Goal: Task Accomplishment & Management: Complete application form

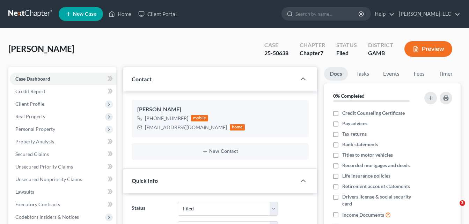
select select "6"
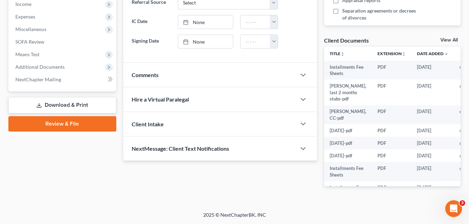
scroll to position [226, 0]
click at [71, 108] on link "Download & Print" at bounding box center [62, 105] width 108 height 16
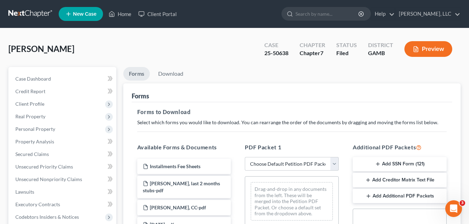
click at [423, 52] on button "Preview" at bounding box center [428, 49] width 48 height 16
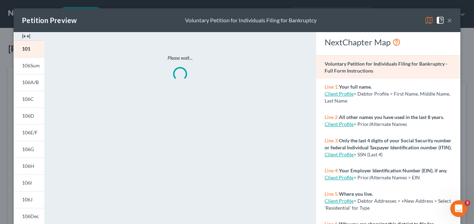
click at [25, 37] on img at bounding box center [26, 36] width 8 height 8
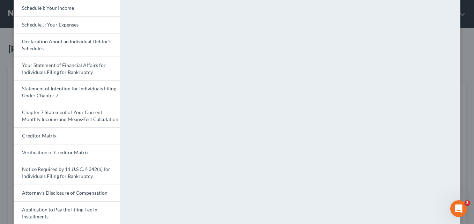
scroll to position [240, 0]
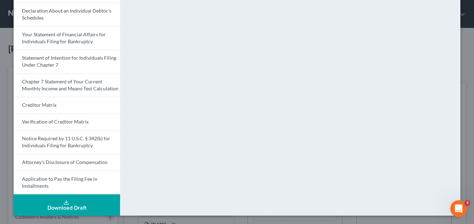
click at [61, 205] on div "Download Draft" at bounding box center [66, 208] width 95 height 6
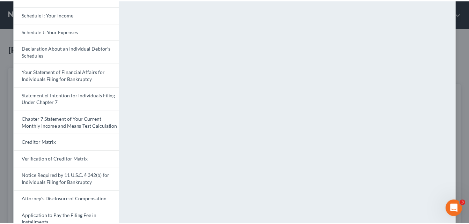
scroll to position [7, 0]
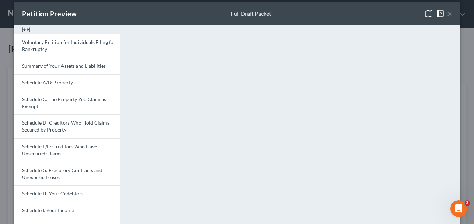
click at [447, 16] on button "×" at bounding box center [449, 13] width 5 height 8
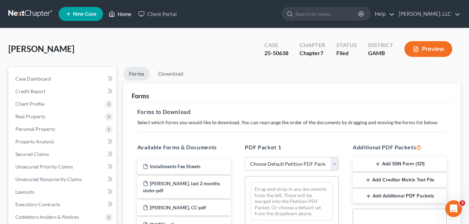
click at [127, 14] on link "Home" at bounding box center [120, 14] width 30 height 13
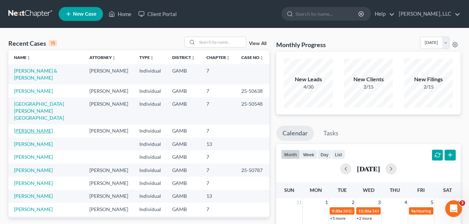
click at [31, 128] on link "[PERSON_NAME]" at bounding box center [33, 131] width 39 height 6
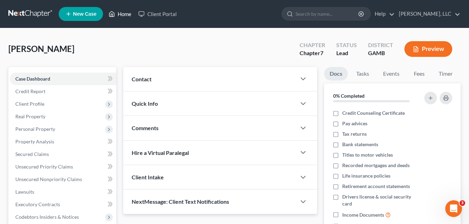
click at [121, 15] on link "Home" at bounding box center [120, 14] width 30 height 13
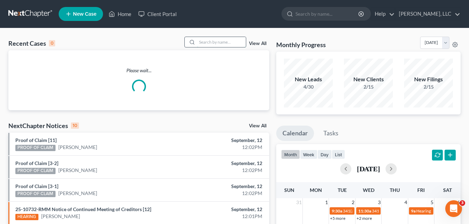
click at [198, 43] on input "search" at bounding box center [221, 42] width 49 height 10
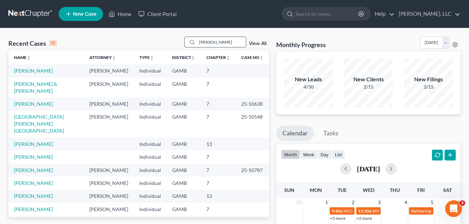
type input "[PERSON_NAME]"
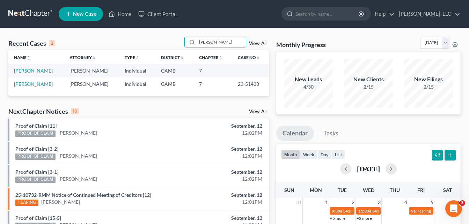
click at [5, 103] on div "Recent Cases 2 [PERSON_NAME] View All Name unfold_more expand_more expand_less …" at bounding box center [139, 210] width 268 height 346
click at [35, 72] on link "[PERSON_NAME]" at bounding box center [33, 71] width 39 height 6
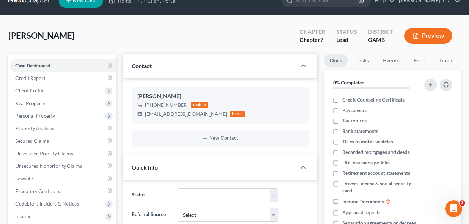
scroll to position [14, 0]
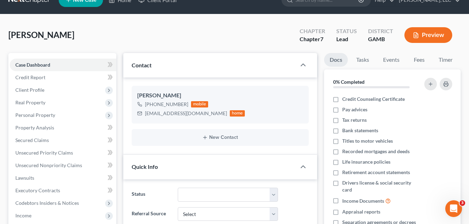
click at [120, 23] on div "[PERSON_NAME] Upgraded Chapter Chapter 7 Status Lead District [GEOGRAPHIC_DATA]…" at bounding box center [234, 38] width 452 height 30
click at [121, 52] on div "[PERSON_NAME] Upgraded Chapter Chapter 7 Status Lead District [GEOGRAPHIC_DATA]…" at bounding box center [234, 38] width 452 height 30
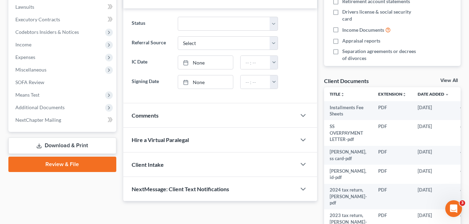
scroll to position [226, 0]
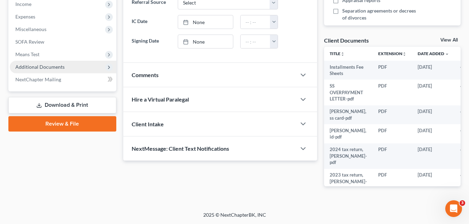
click at [53, 68] on span "Additional Documents" at bounding box center [39, 67] width 49 height 6
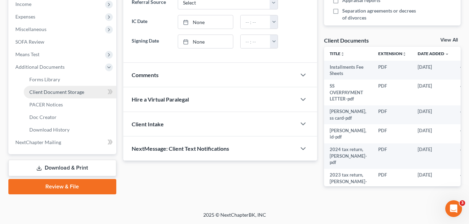
click at [50, 91] on span "Client Document Storage" at bounding box center [56, 92] width 55 height 6
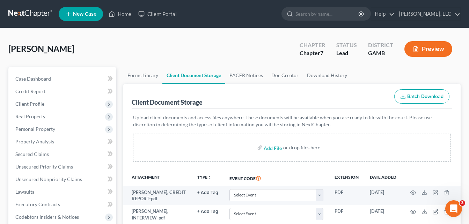
click at [119, 65] on div "[PERSON_NAME] Upgraded Chapter Chapter 7 Status Lead District [GEOGRAPHIC_DATA]…" at bounding box center [234, 52] width 452 height 30
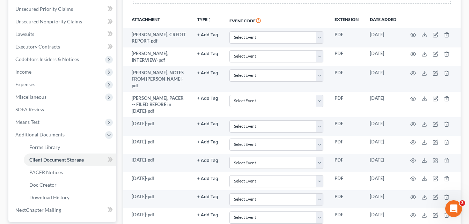
scroll to position [144, 0]
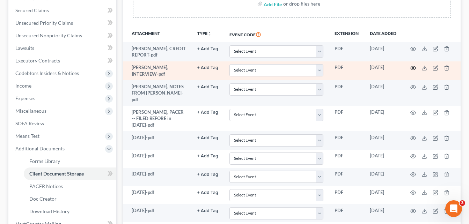
click at [411, 70] on icon "button" at bounding box center [413, 68] width 6 height 6
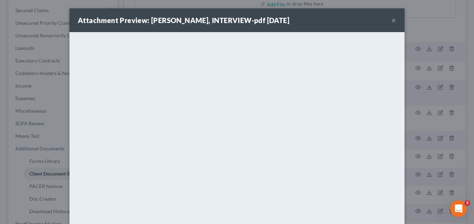
click at [393, 20] on button "×" at bounding box center [393, 20] width 5 height 8
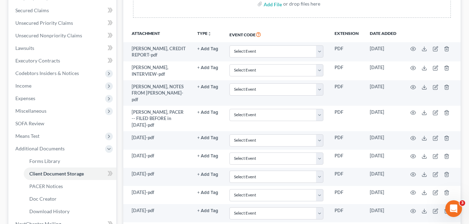
click at [122, 102] on div "Forms Library Client Document Storage PACER Notices Doc Creator Download Histor…" at bounding box center [292, 161] width 344 height 477
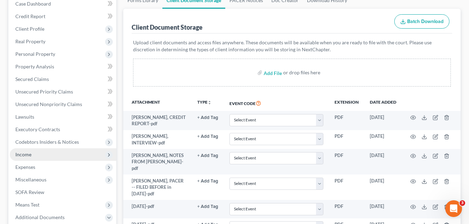
scroll to position [74, 0]
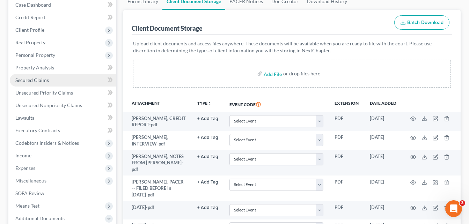
click at [32, 81] on span "Secured Claims" at bounding box center [32, 80] width 34 height 6
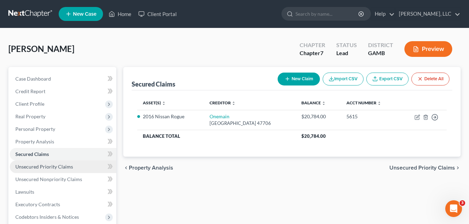
click at [37, 170] on link "Unsecured Priority Claims" at bounding box center [63, 167] width 106 height 13
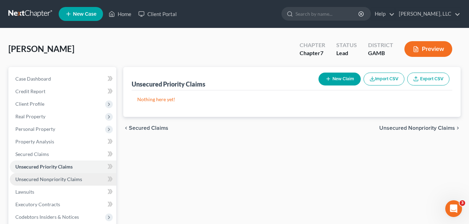
click at [38, 179] on span "Unsecured Nonpriority Claims" at bounding box center [48, 179] width 67 height 6
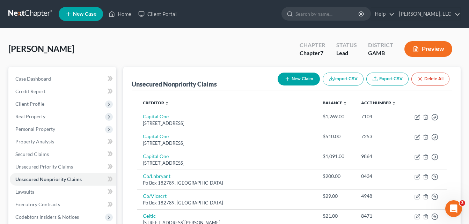
click at [122, 45] on div "[PERSON_NAME] Upgraded Chapter Chapter 7 Status Lead District [GEOGRAPHIC_DATA]…" at bounding box center [234, 52] width 452 height 30
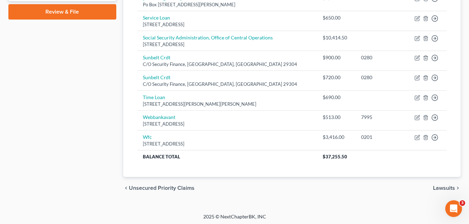
scroll to position [339, 0]
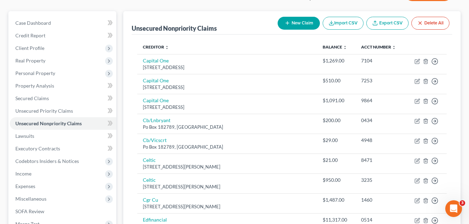
scroll to position [46, 0]
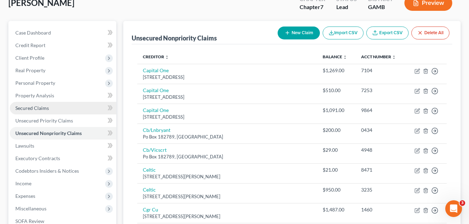
click at [32, 109] on span "Secured Claims" at bounding box center [32, 108] width 34 height 6
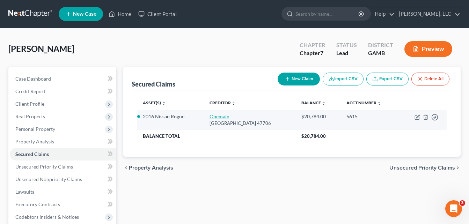
click at [221, 117] on link "Onemain" at bounding box center [219, 116] width 20 height 6
select select "15"
select select "0"
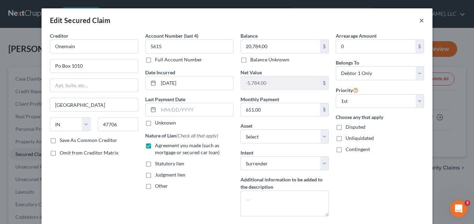
click at [419, 22] on button "×" at bounding box center [421, 20] width 5 height 8
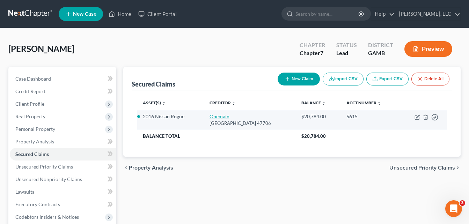
click at [214, 116] on link "Onemain" at bounding box center [219, 116] width 20 height 6
select select "15"
select select "2"
select select "0"
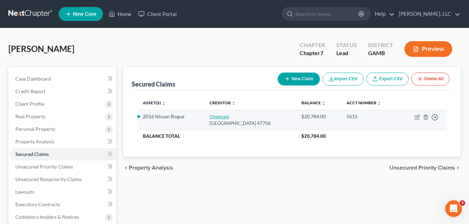
select select "0"
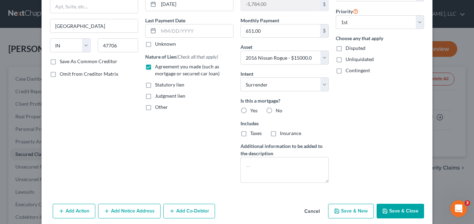
scroll to position [93, 0]
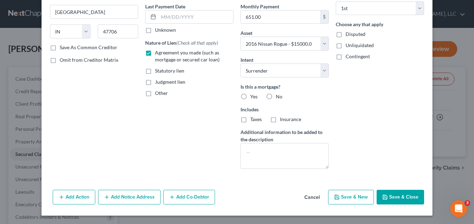
click at [140, 198] on button "Add Notice Address" at bounding box center [129, 197] width 63 height 15
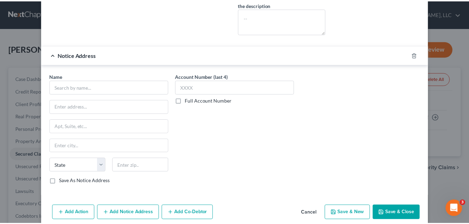
scroll to position [243, 0]
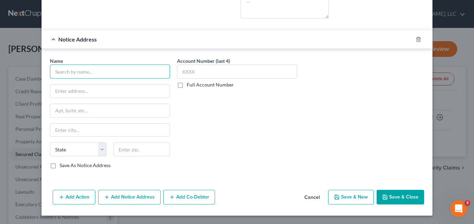
click at [143, 67] on input "text" at bounding box center [110, 72] width 120 height 14
type input "o"
type input "OneMain"
click at [122, 92] on input "text" at bounding box center [109, 90] width 119 height 13
type input "[GEOGRAPHIC_DATA]"
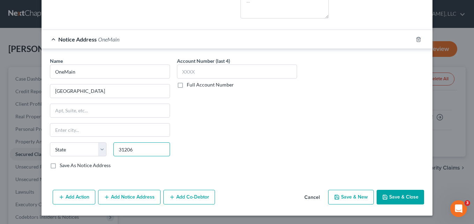
type input "31206"
click at [204, 130] on div "Account Number (last 4) Full Account Number" at bounding box center [237, 115] width 127 height 117
type input "Macon"
select select "10"
click at [141, 150] on input "31206" at bounding box center [141, 149] width 57 height 14
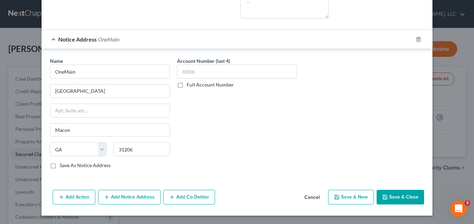
click at [402, 193] on button "Save & Close" at bounding box center [400, 197] width 47 height 15
select select
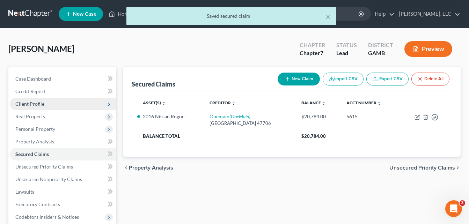
click at [31, 102] on span "Client Profile" at bounding box center [29, 104] width 29 height 6
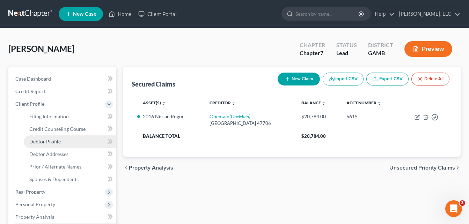
click at [44, 142] on span "Debtor Profile" at bounding box center [44, 142] width 31 height 6
select select "0"
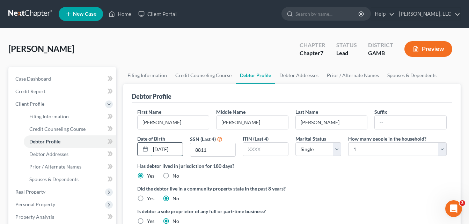
click at [161, 148] on input "[DATE]" at bounding box center [166, 149] width 32 height 13
click at [298, 77] on link "Debtor Addresses" at bounding box center [298, 75] width 47 height 17
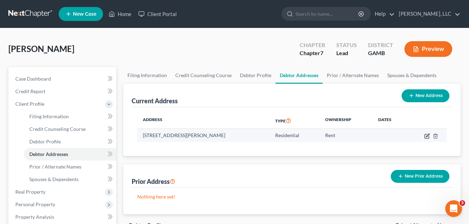
click at [427, 138] on icon "button" at bounding box center [427, 136] width 6 height 6
select select "10"
select select "0"
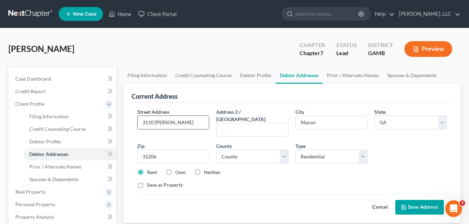
click at [193, 124] on input "3110 [PERSON_NAME]" at bounding box center [174, 122] width 72 height 13
type input "[STREET_ADDRESS][PERSON_NAME]"
click at [419, 200] on button "Save Address" at bounding box center [419, 207] width 49 height 15
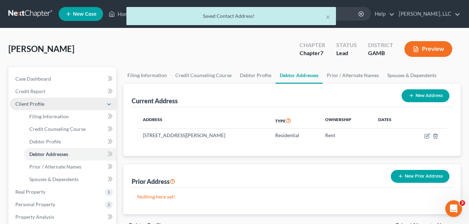
click at [26, 105] on span "Client Profile" at bounding box center [29, 104] width 29 height 6
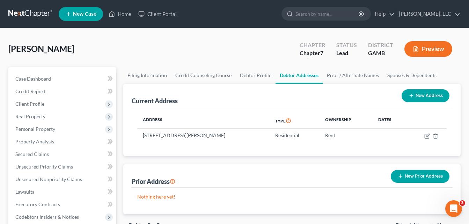
click at [117, 51] on div "[PERSON_NAME] Upgraded Chapter Chapter 7 Status Lead District [GEOGRAPHIC_DATA]…" at bounding box center [234, 52] width 452 height 30
click at [37, 167] on span "Unsecured Priority Claims" at bounding box center [44, 167] width 58 height 6
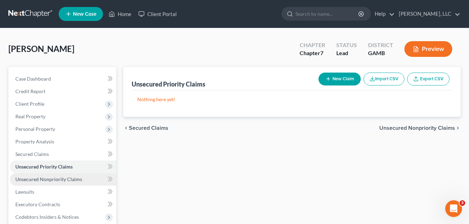
click at [44, 179] on span "Unsecured Nonpriority Claims" at bounding box center [48, 179] width 67 height 6
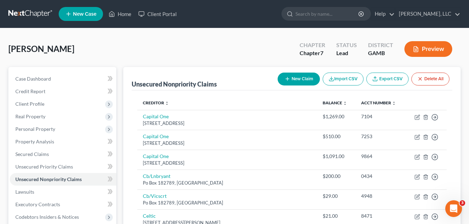
click at [298, 79] on button "New Claim" at bounding box center [299, 79] width 42 height 13
select select "0"
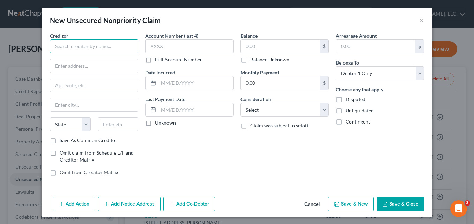
click at [116, 47] on input "text" at bounding box center [94, 46] width 88 height 14
type input "T"
type input "u"
type input "Uplift Inc"
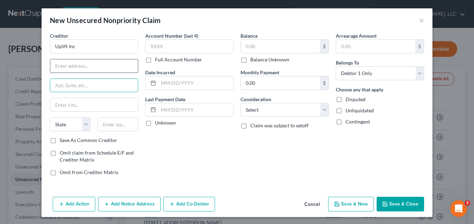
click at [98, 66] on input "text" at bounding box center [94, 65] width 88 height 13
type input "[STREET_ADDRESS]"
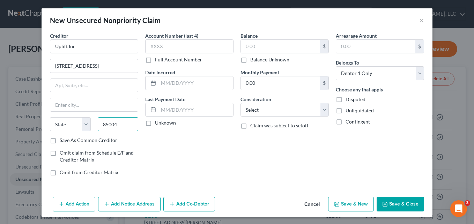
type input "85004"
click at [205, 143] on div "Account Number (last 4) Full Account Number Date Incurred Last Payment Date Unk…" at bounding box center [189, 106] width 95 height 149
type input "Phoenix"
select select "3"
click at [260, 47] on input "text" at bounding box center [280, 46] width 79 height 13
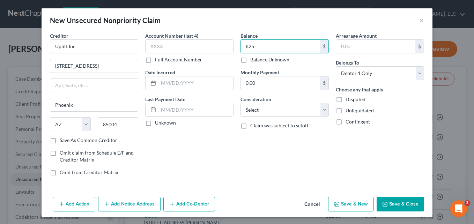
type input "825"
click at [252, 147] on div "Balance 825.00 $ Balance Unknown Balance Undetermined 825 $ Balance Unknown Mon…" at bounding box center [284, 106] width 95 height 149
click at [396, 205] on button "Save & Close" at bounding box center [400, 204] width 47 height 15
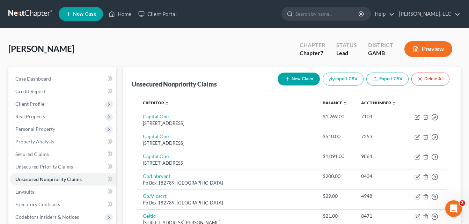
click at [122, 47] on div "[PERSON_NAME] Upgraded Chapter Chapter 7 Status Lead District [GEOGRAPHIC_DATA]…" at bounding box center [234, 52] width 452 height 30
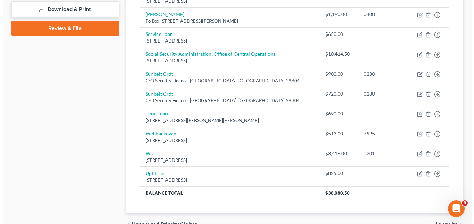
scroll to position [335, 0]
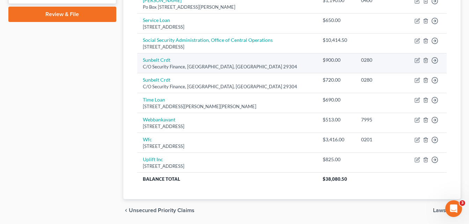
click at [159, 63] on td "Sunbelt Crdt C/O Security Finance, [GEOGRAPHIC_DATA], SC 29304" at bounding box center [227, 63] width 180 height 20
click at [158, 61] on link "Sunbelt Crdt" at bounding box center [157, 60] width 28 height 6
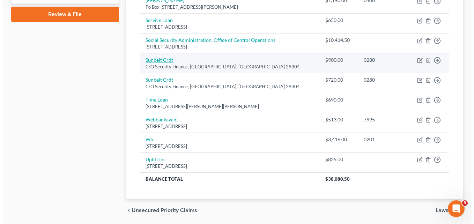
select select "42"
select select "0"
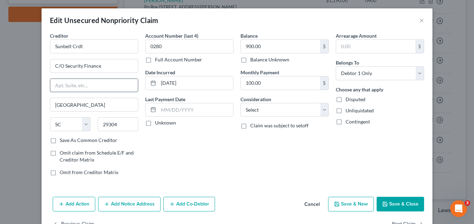
click at [90, 82] on input "text" at bounding box center [94, 85] width 88 height 13
type input "1"
click at [120, 202] on button "Add Notice Address" at bounding box center [129, 204] width 63 height 15
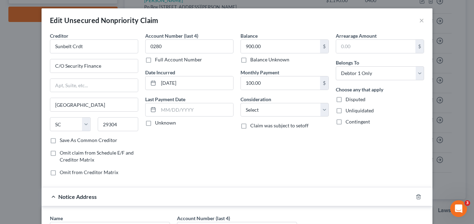
click at [184, 160] on div "Account Number (last 4) 0280 Full Account Number Date Incurred [DATE] Last Paym…" at bounding box center [189, 106] width 95 height 149
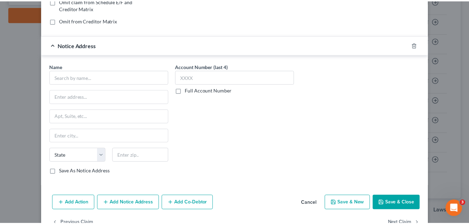
scroll to position [154, 0]
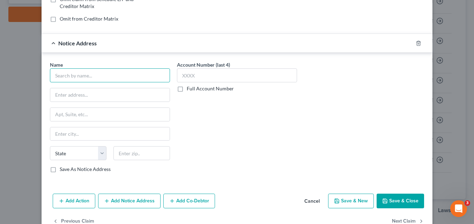
click at [117, 76] on input "text" at bounding box center [110, 75] width 120 height 14
click at [117, 76] on input "s" at bounding box center [110, 75] width 120 height 14
type input "s"
type input "SunBelt Credit"
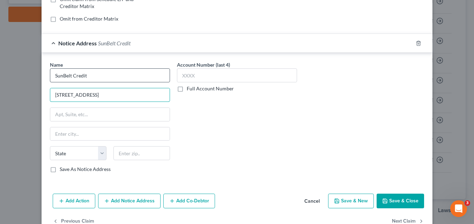
type input "[STREET_ADDRESS]"
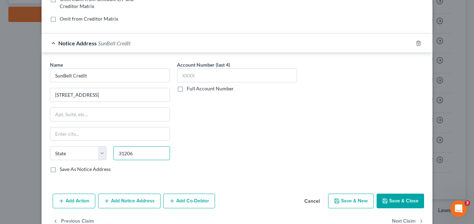
type input "31206"
click at [245, 134] on div "Account Number (last 4) Full Account Number" at bounding box center [237, 119] width 127 height 117
type input "Macon"
select select "10"
click at [398, 201] on button "Save & Close" at bounding box center [400, 201] width 47 height 15
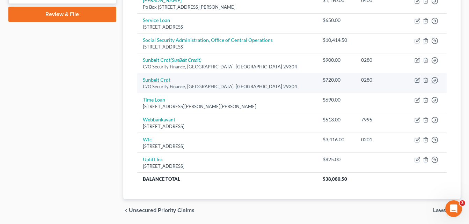
click at [164, 81] on link "Sunbelt Crdt" at bounding box center [157, 80] width 28 height 6
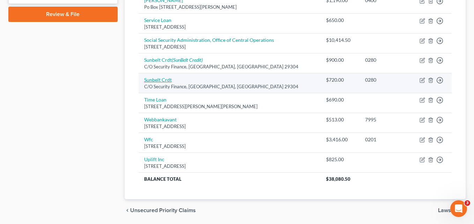
select select "42"
select select "0"
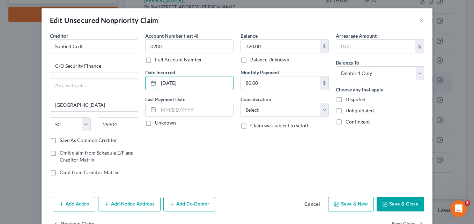
click at [164, 81] on input "[DATE]" at bounding box center [196, 82] width 75 height 13
click at [99, 85] on input "text" at bounding box center [94, 85] width 88 height 13
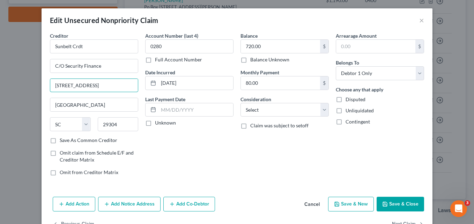
type input "[STREET_ADDRESS]"
click at [404, 207] on button "Save & Close" at bounding box center [400, 204] width 47 height 15
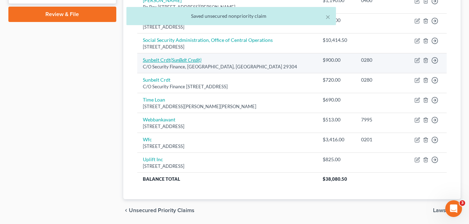
click at [161, 61] on link "[PERSON_NAME] (SunBelt Credit)" at bounding box center [172, 60] width 59 height 6
select select "42"
select select "0"
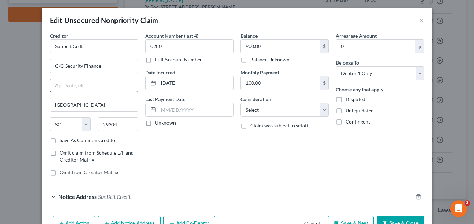
click at [99, 86] on input "text" at bounding box center [94, 85] width 88 height 13
type input "1"
type input "[STREET_ADDRESS][PERSON_NAME]"
click at [122, 123] on input "29304" at bounding box center [118, 124] width 41 height 14
type input "29301"
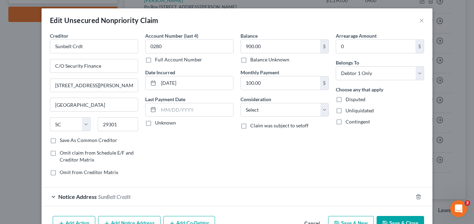
click at [179, 158] on div "Account Number (last 4) 0280 Full Account Number Date Incurred [DATE] Last Paym…" at bounding box center [189, 106] width 95 height 149
click at [394, 224] on button "Save & Close" at bounding box center [400, 223] width 47 height 15
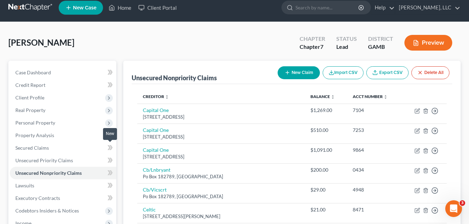
scroll to position [0, 0]
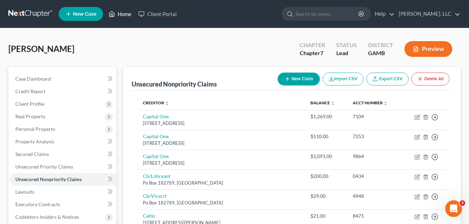
click at [123, 16] on link "Home" at bounding box center [120, 14] width 30 height 13
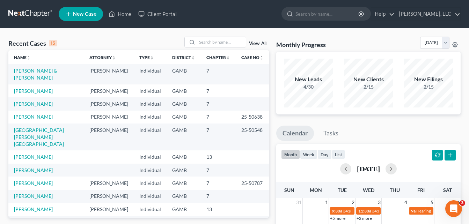
click at [27, 78] on link "[PERSON_NAME] & [PERSON_NAME]" at bounding box center [35, 74] width 43 height 13
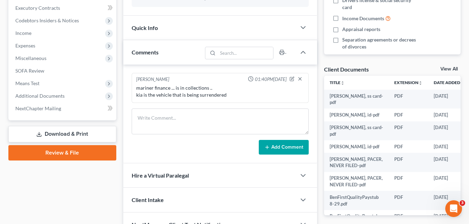
scroll to position [196, 0]
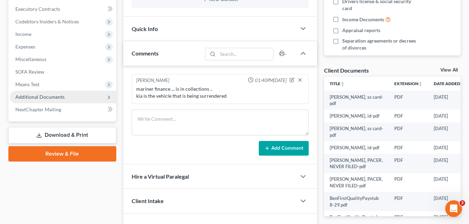
click at [23, 99] on span "Additional Documents" at bounding box center [39, 97] width 49 height 6
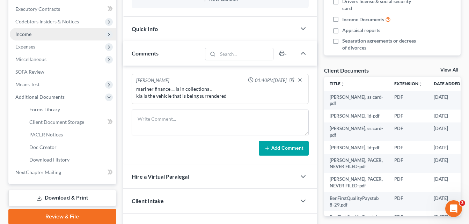
click at [24, 36] on span "Income" at bounding box center [23, 34] width 16 height 6
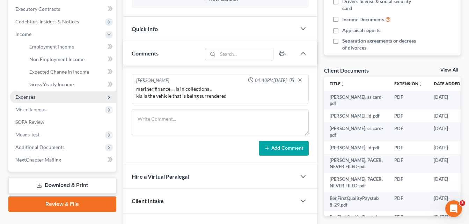
click at [25, 96] on span "Expenses" at bounding box center [25, 97] width 20 height 6
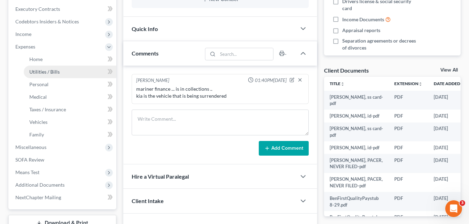
click at [39, 71] on span "Utilities / Bills" at bounding box center [44, 72] width 30 height 6
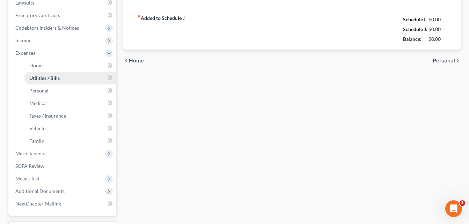
type input "350.00"
type input "0.00"
type input "250.00"
type input "325.00"
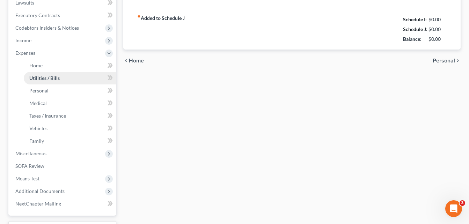
type input "0.00"
type input "69.00"
type input "Alarm"
type input "195.00"
type input "Navy Federal"
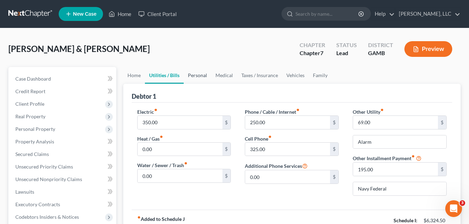
click at [199, 78] on link "Personal" at bounding box center [198, 75] width 28 height 17
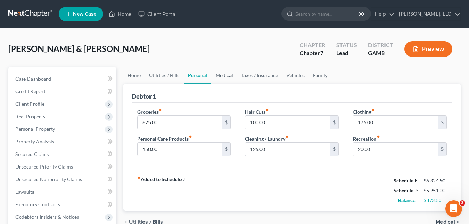
click at [225, 75] on link "Medical" at bounding box center [224, 75] width 26 height 17
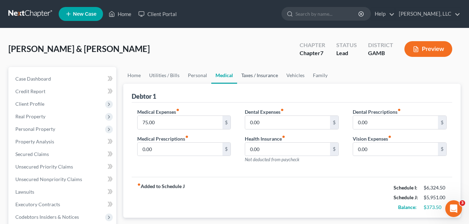
click at [258, 76] on link "Taxes / Insurance" at bounding box center [259, 75] width 45 height 17
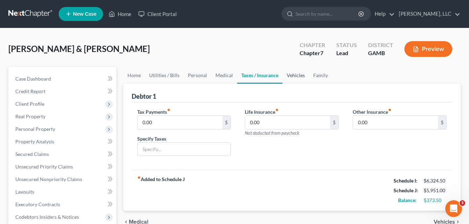
click at [295, 76] on link "Vehicles" at bounding box center [295, 75] width 27 height 17
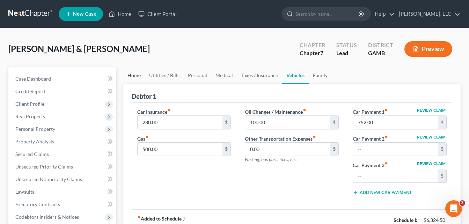
click at [137, 75] on link "Home" at bounding box center [134, 75] width 22 height 17
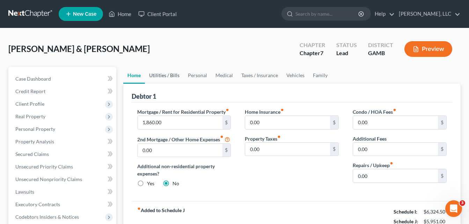
click at [163, 76] on link "Utilities / Bills" at bounding box center [164, 75] width 39 height 17
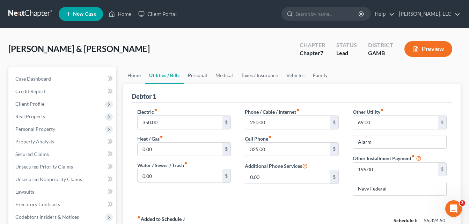
click at [198, 76] on link "Personal" at bounding box center [198, 75] width 28 height 17
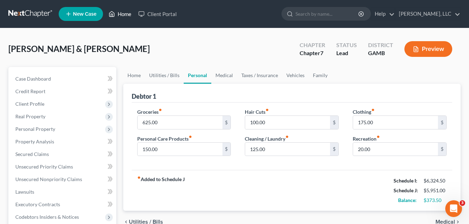
click at [123, 14] on link "Home" at bounding box center [120, 14] width 30 height 13
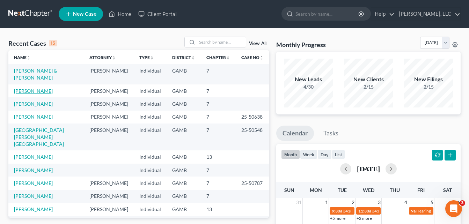
click at [22, 90] on link "[PERSON_NAME]" at bounding box center [33, 91] width 39 height 6
